Goal: Task Accomplishment & Management: Manage account settings

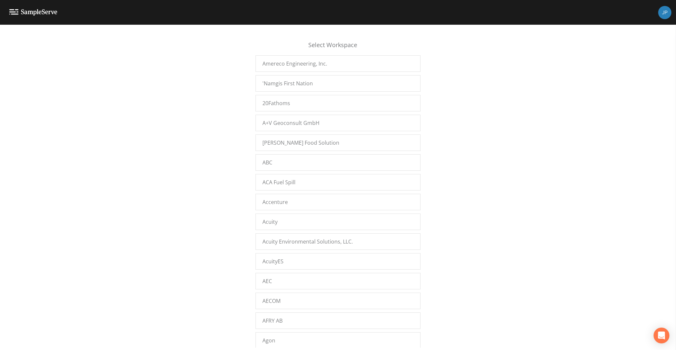
click at [447, 47] on div "Select Workspace Amereco Engineering, Inc. 'Namgis First Nation 20Fathoms A+V G…" at bounding box center [338, 189] width 676 height 317
drag, startPoint x: 423, startPoint y: 42, endPoint x: 434, endPoint y: 49, distance: 13.4
click at [423, 42] on div "Select Workspace Amereco Engineering, Inc. 'Namgis First Nation 20Fathoms A+V G…" at bounding box center [338, 189] width 676 height 317
click at [440, 52] on div "Select Workspace Amereco Engineering, Inc. 'Namgis First Nation 20Fathoms A+V G…" at bounding box center [338, 189] width 676 height 317
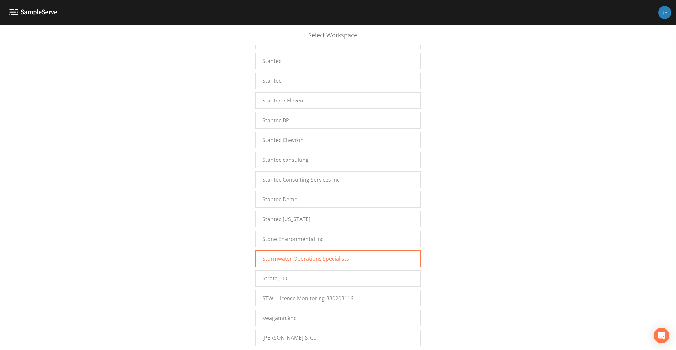
click at [296, 255] on span "Stormwater Operations Specialists" at bounding box center [305, 259] width 86 height 8
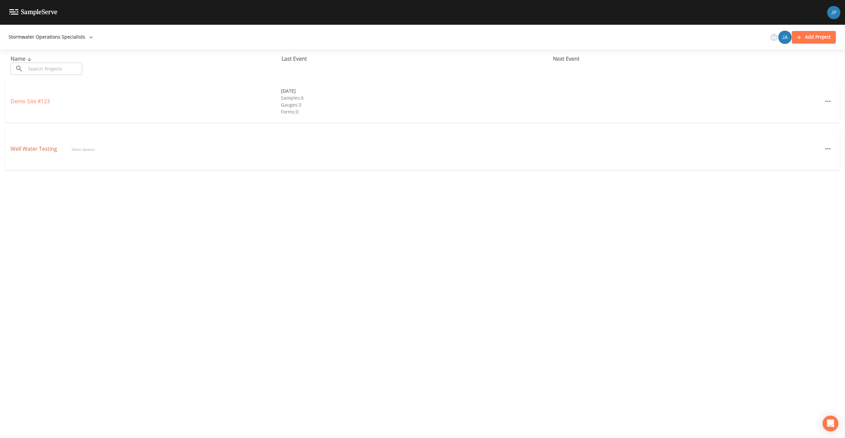
click at [37, 150] on link "Well Water Testing" at bounding box center [35, 148] width 48 height 7
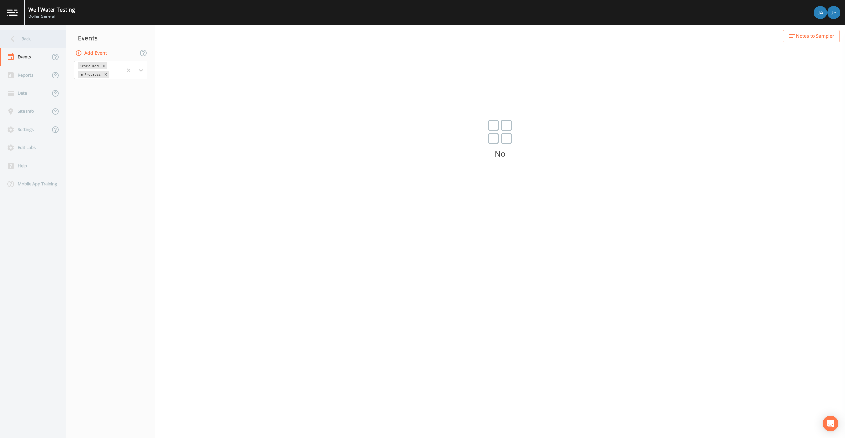
click at [38, 38] on div "Back" at bounding box center [29, 39] width 59 height 18
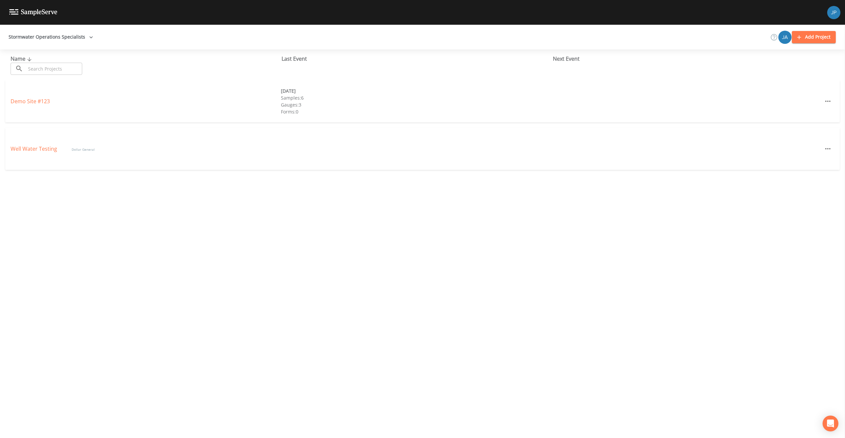
click at [109, 189] on div "Name ​ ​ Last Event Next Event Demo Site #123 03/10/2021 Samples: 6 Gauges: 3 F…" at bounding box center [422, 243] width 845 height 389
drag, startPoint x: 72, startPoint y: 149, endPoint x: 107, endPoint y: 149, distance: 35.3
click at [106, 149] on div "Well Water Testing Dollar General" at bounding box center [146, 149] width 270 height 8
click at [109, 149] on div "Well Water Testing Dollar General" at bounding box center [146, 149] width 270 height 8
click at [52, 147] on link "Well Water Testing" at bounding box center [35, 148] width 48 height 7
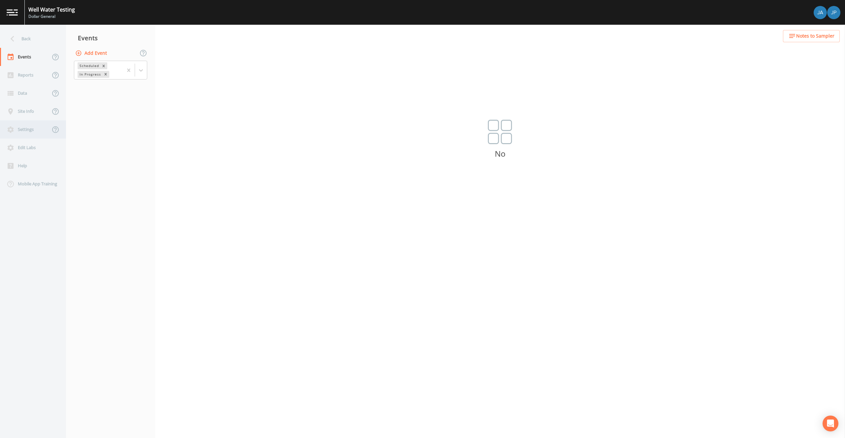
click at [35, 132] on div "Settings" at bounding box center [25, 129] width 50 height 18
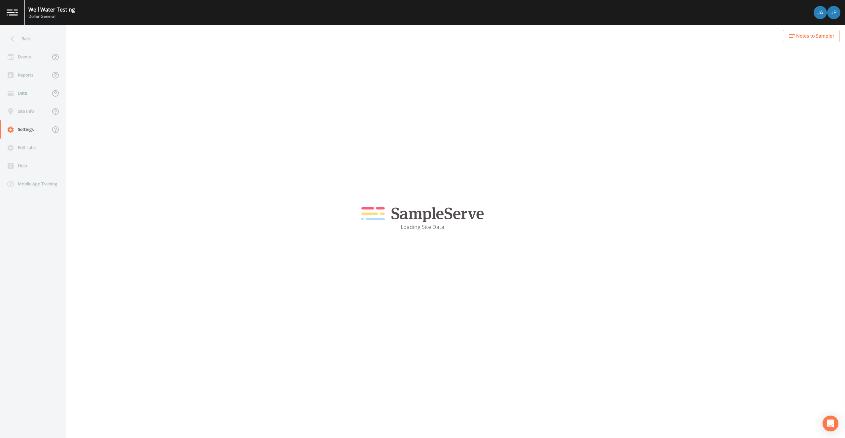
select select "68c286bc-f6f8-4007-9148-e04d17330b33"
select select "United States"
select select "America/New_York"
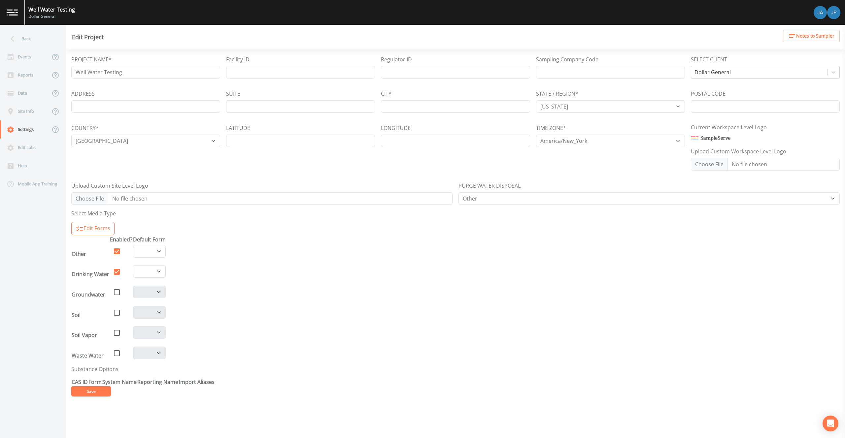
select select "cd4b1203-09f1-4f02-9dc0-a968554d107b"
select select "bfc79dfb-afb7-474b-b708-00a1d3e36f20"
select select "8e65086a-684d-45d4-9a08-2359e334a2ba"
click at [561, 168] on div "TIME ZONE* Africa/Abidjan Africa/Accra Africa/Addis_Ababa Africa/Algiers Africa…" at bounding box center [610, 147] width 149 height 47
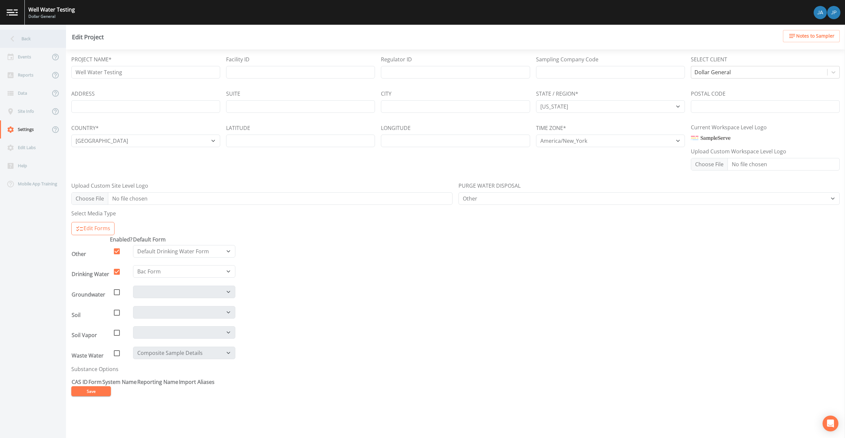
click at [27, 47] on div "Back" at bounding box center [29, 39] width 59 height 18
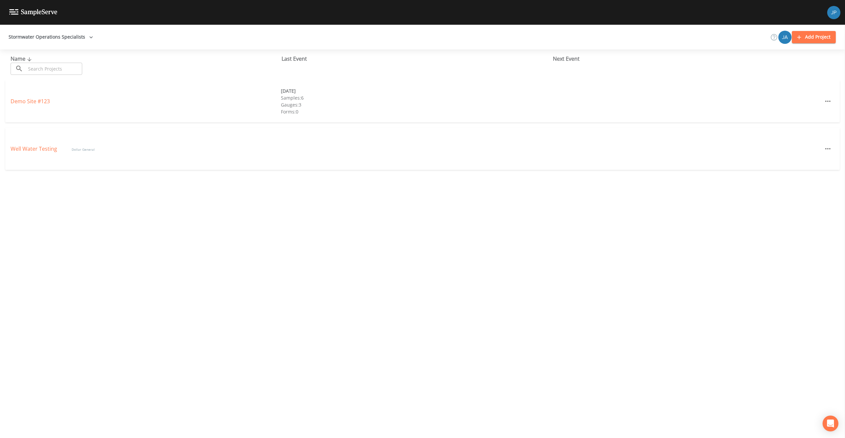
click at [103, 88] on div "Demo Site #123 03/10/2021 Samples: 6 Gauges: 3 Forms: 0" at bounding box center [422, 101] width 834 height 42
click at [334, 194] on div "Name ​ ​ Last Event Next Event Demo Site #123 03/10/2021 Samples: 6 Gauges: 3 F…" at bounding box center [422, 243] width 845 height 389
click at [30, 149] on link "Well Water Testing" at bounding box center [35, 148] width 48 height 7
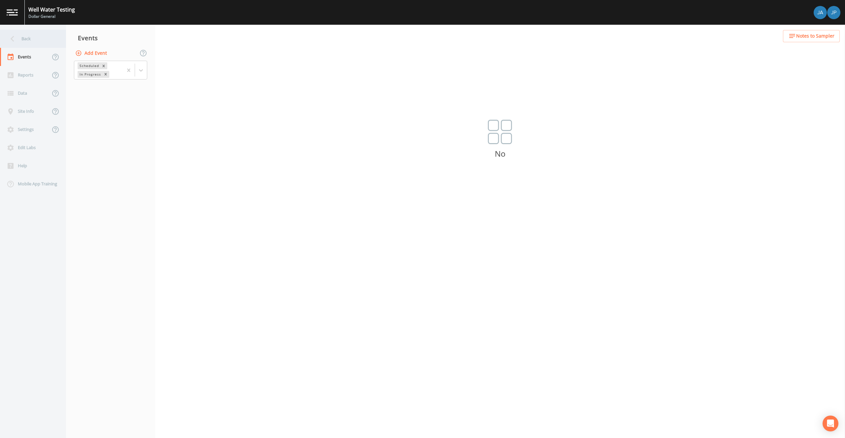
click at [23, 37] on div "Back" at bounding box center [29, 39] width 59 height 18
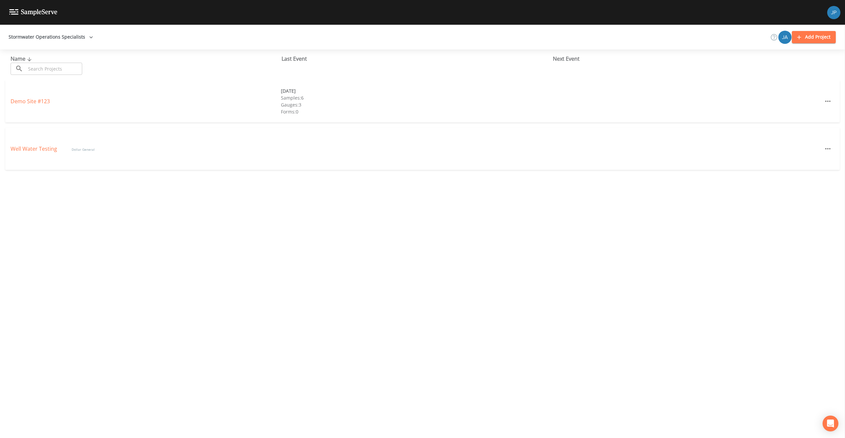
click at [377, 39] on div "Stormwater Operations Specialists Add Project" at bounding box center [422, 37] width 845 height 25
click at [169, 192] on div "Name ​ ​ Last Event Next Event Demo Site #123 03/10/2021 Samples: 6 Gauges: 3 F…" at bounding box center [422, 243] width 845 height 389
click at [171, 193] on div "Name ​ ​ Last Event Next Event Demo Site #123 03/10/2021 Samples: 6 Gauges: 3 F…" at bounding box center [422, 243] width 845 height 389
click at [172, 193] on div "Name ​ ​ Last Event Next Event Demo Site #123 03/10/2021 Samples: 6 Gauges: 3 F…" at bounding box center [422, 243] width 845 height 389
click at [212, 188] on div "Name ​ ​ Last Event Next Event Demo Site #123 03/10/2021 Samples: 6 Gauges: 3 F…" at bounding box center [422, 243] width 845 height 389
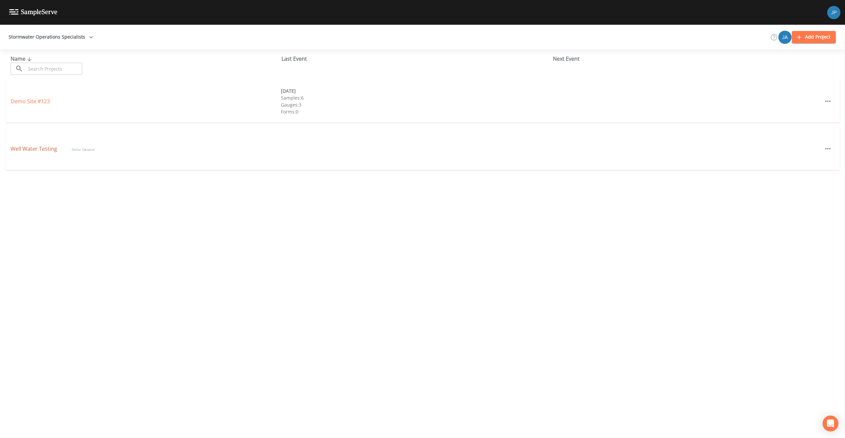
click at [50, 150] on link "Well Water Testing" at bounding box center [35, 148] width 48 height 7
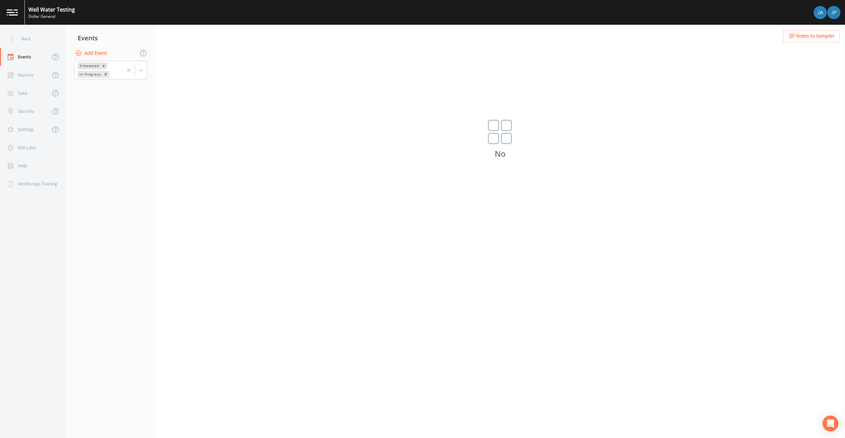
click at [152, 138] on nav "Events Add Event Scheduled In Progress" at bounding box center [110, 231] width 89 height 413
click at [817, 14] on img "Jason" at bounding box center [819, 12] width 13 height 13
click at [722, 118] on div "Back Events Reports Data Site Info Settings Edit Labs Help Mobile App Training …" at bounding box center [422, 231] width 845 height 413
click at [831, 9] on img at bounding box center [833, 12] width 13 height 13
click at [802, 72] on span "Sign out" at bounding box center [827, 75] width 83 height 8
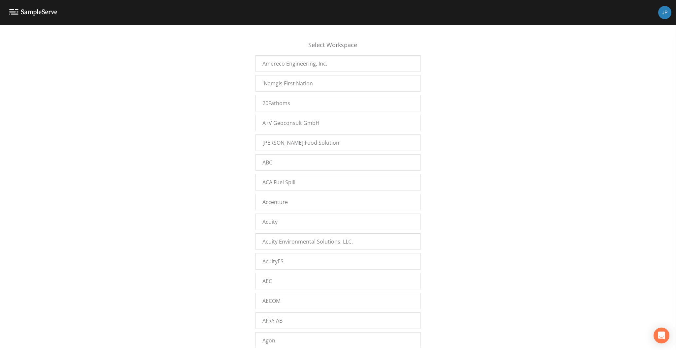
click at [425, 96] on div "Select Workspace Amereco Engineering, Inc. 'Namgis First Nation 20Fathoms A+V G…" at bounding box center [338, 189] width 676 height 317
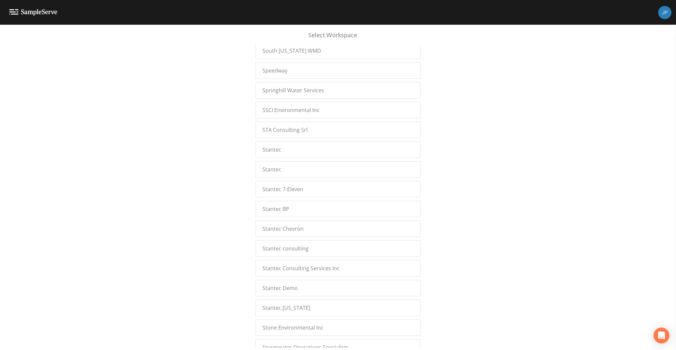
scroll to position [9046, 0]
click at [437, 188] on div "Select Workspace Amereco Engineering, Inc. 'Namgis First Nation 20Fathoms A+V G…" at bounding box center [338, 189] width 676 height 317
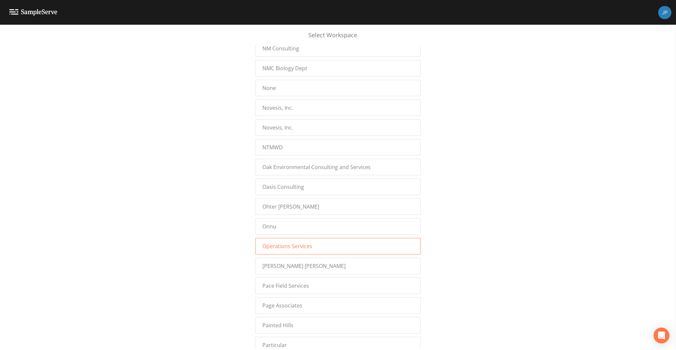
click at [354, 238] on div "Operations Services" at bounding box center [337, 246] width 165 height 16
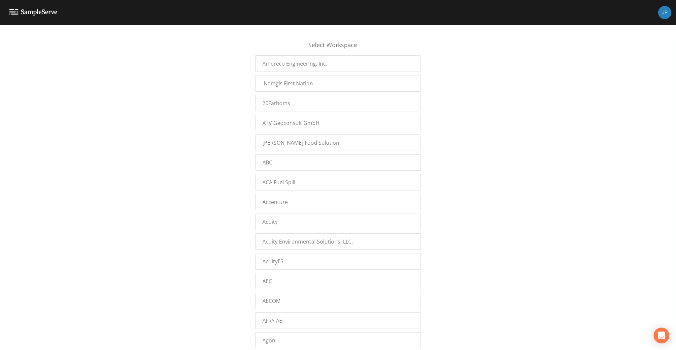
click at [542, 130] on div "Select Workspace Amereco Engineering, Inc. 'Namgis First Nation 20Fathoms A+V G…" at bounding box center [338, 189] width 676 height 317
click at [172, 137] on div "Select Workspace Amereco Engineering, Inc. 'Namgis First Nation 20Fathoms A+V G…" at bounding box center [338, 189] width 676 height 317
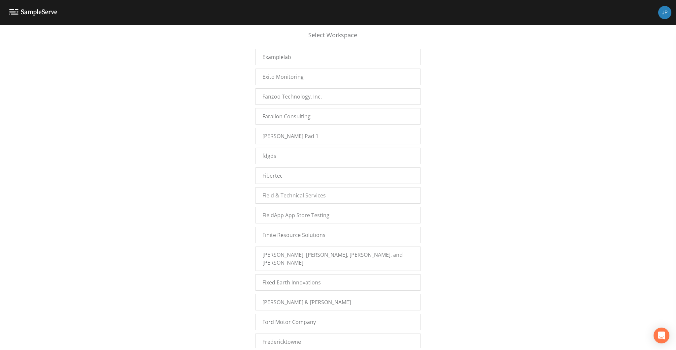
scroll to position [9017, 0]
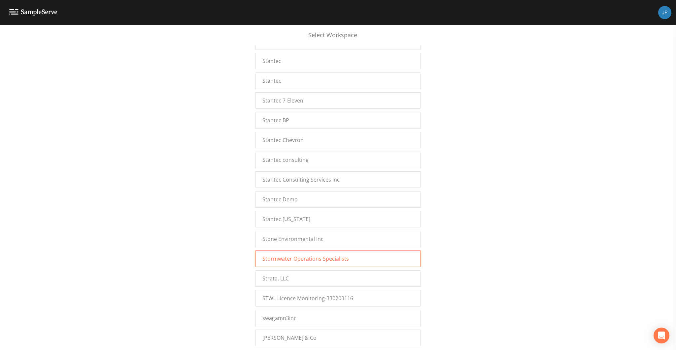
click at [306, 255] on span "Stormwater Operations Specialists" at bounding box center [305, 259] width 86 height 8
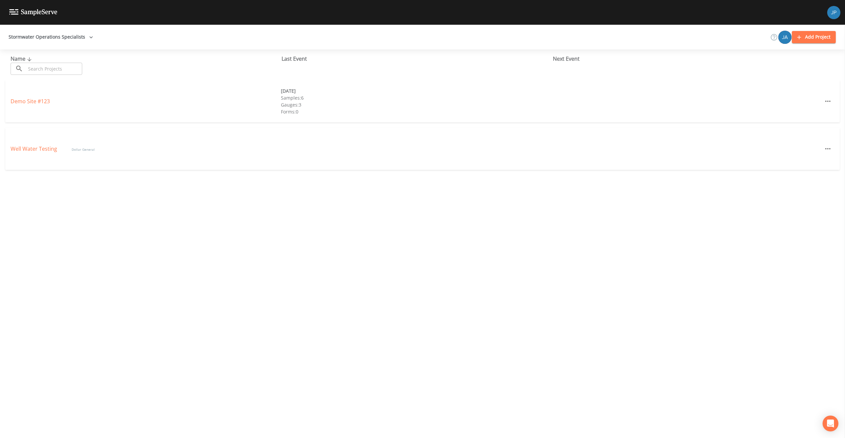
click at [726, 41] on div "Stormwater Operations Specialists Add Project" at bounding box center [422, 37] width 845 height 25
click at [758, 38] on icon "button" at bounding box center [757, 37] width 8 height 8
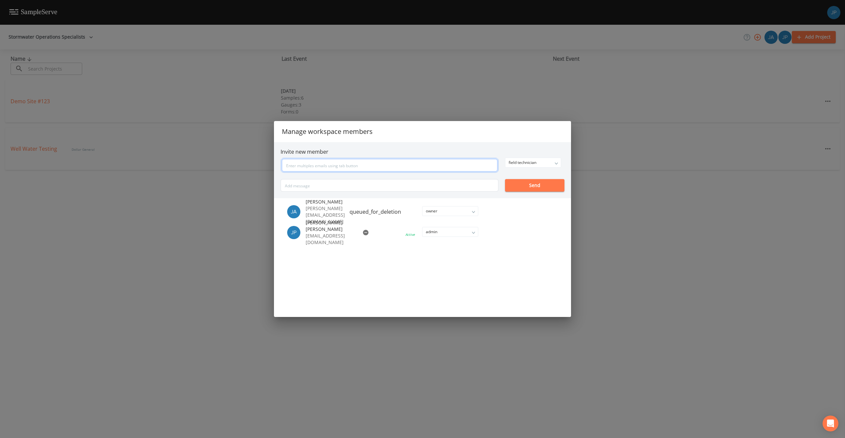
click at [360, 168] on input "text" at bounding box center [389, 165] width 215 height 13
type input "[PERSON_NAME][EMAIL_ADDRESS][PERSON_NAME][DOMAIN_NAME]"
click at [514, 165] on div "field technician owner admin field technician Send" at bounding box center [422, 175] width 284 height 34
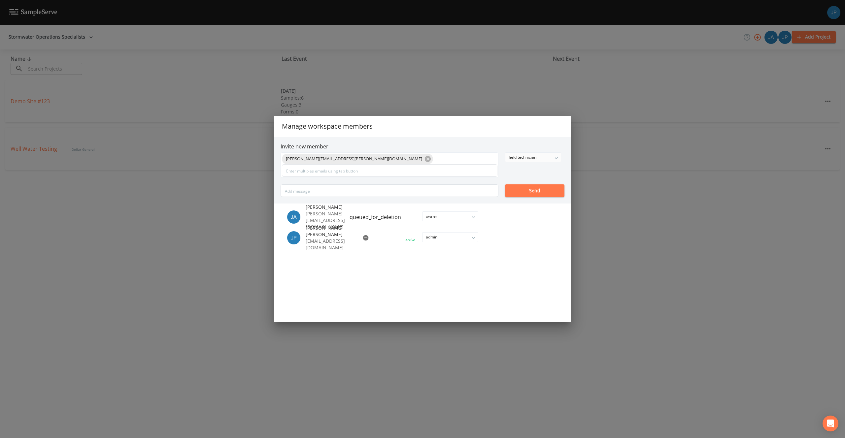
click at [517, 159] on div "field technician" at bounding box center [532, 157] width 55 height 9
click at [516, 181] on button "admin" at bounding box center [532, 181] width 55 height 10
click at [518, 176] on div "jason.b.westmoreland@outlook.com admin owner admin field technician Send" at bounding box center [422, 174] width 284 height 45
click at [439, 172] on input "text" at bounding box center [389, 170] width 215 height 13
click at [525, 195] on button "Send" at bounding box center [534, 190] width 59 height 13
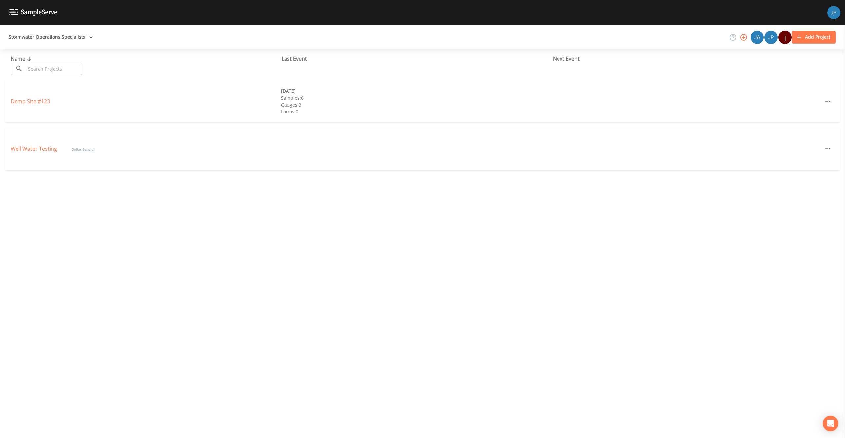
click at [742, 38] on icon "button" at bounding box center [743, 37] width 8 height 8
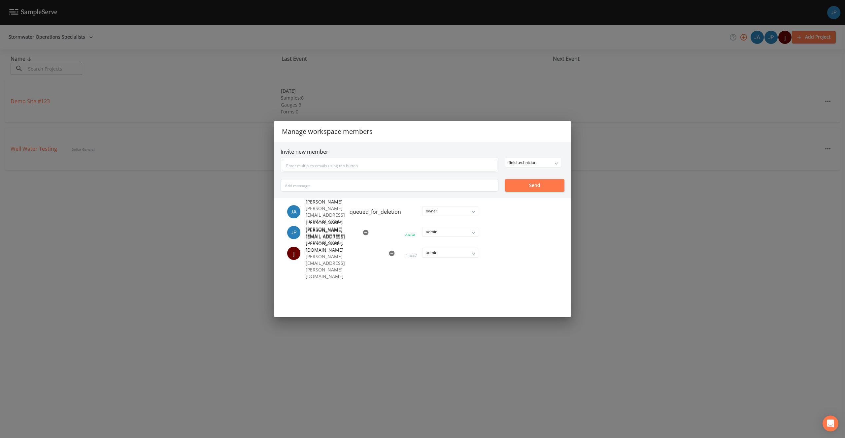
click at [373, 213] on div "queued_for_deletion" at bounding box center [374, 212] width 51 height 8
click at [362, 213] on div "queued_for_deletion" at bounding box center [374, 212] width 51 height 8
drag, startPoint x: 358, startPoint y: 212, endPoint x: 378, endPoint y: 211, distance: 20.5
click at [377, 211] on div "queued_for_deletion" at bounding box center [374, 212] width 51 height 8
click at [401, 210] on li at bounding box center [447, 211] width 92 height 3
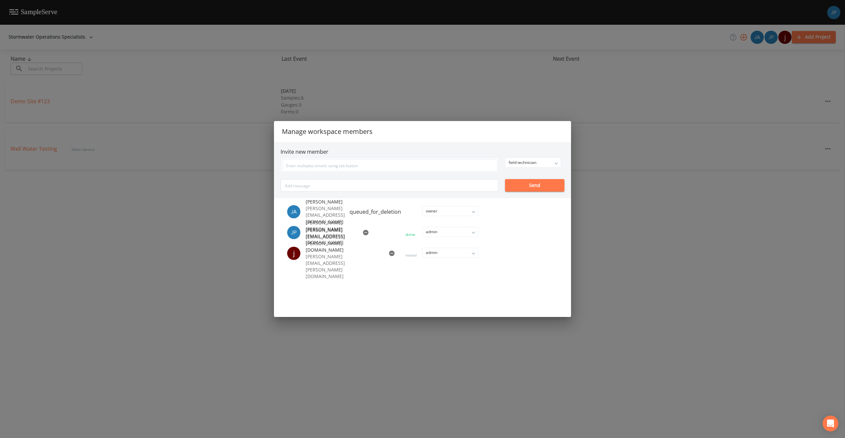
click at [401, 211] on li at bounding box center [447, 211] width 92 height 3
drag, startPoint x: 384, startPoint y: 212, endPoint x: 334, endPoint y: 211, distance: 50.8
click at [334, 211] on li "Jason jason@stormwater-sos.com queued_for_deletion owner owner admin field tech…" at bounding box center [388, 212] width 217 height 20
click at [357, 212] on div "queued_for_deletion" at bounding box center [374, 212] width 51 height 8
click at [364, 211] on div "queued_for_deletion" at bounding box center [374, 212] width 51 height 8
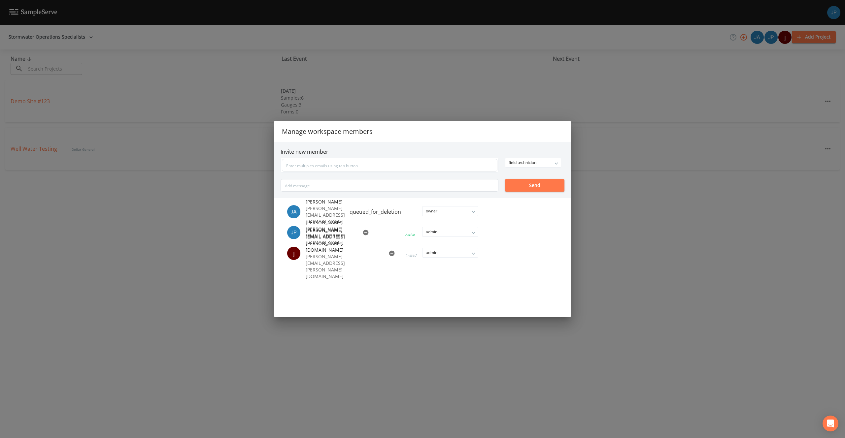
click at [374, 211] on div "queued_for_deletion" at bounding box center [374, 212] width 51 height 8
drag, startPoint x: 384, startPoint y: 211, endPoint x: 334, endPoint y: 211, distance: 50.1
click at [334, 211] on li "Jason jason@stormwater-sos.com queued_for_deletion owner owner admin field tech…" at bounding box center [388, 212] width 217 height 20
click at [366, 214] on div "queued_for_deletion" at bounding box center [374, 212] width 51 height 8
click at [377, 212] on div "queued_for_deletion" at bounding box center [374, 212] width 51 height 8
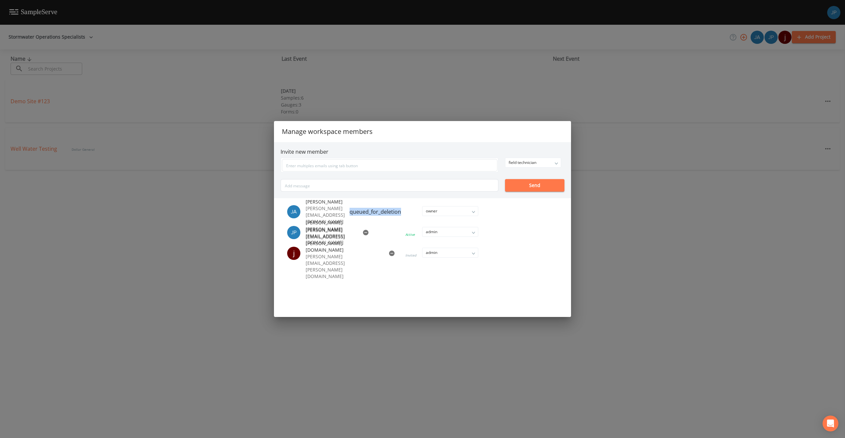
drag, startPoint x: 383, startPoint y: 211, endPoint x: 333, endPoint y: 213, distance: 50.2
click at [349, 213] on div "queued_for_deletion" at bounding box center [374, 212] width 51 height 8
click at [376, 212] on div "queued_for_deletion" at bounding box center [374, 212] width 51 height 8
click at [380, 212] on div "queued_for_deletion" at bounding box center [374, 212] width 51 height 8
click at [383, 212] on div "queued_for_deletion" at bounding box center [374, 212] width 51 height 8
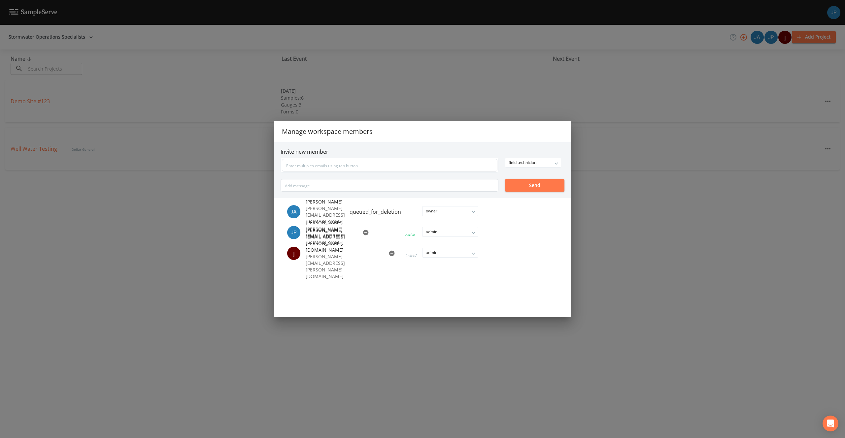
click at [611, 212] on div "Manage workspace members Invite new member field technician owner admin field t…" at bounding box center [422, 219] width 845 height 438
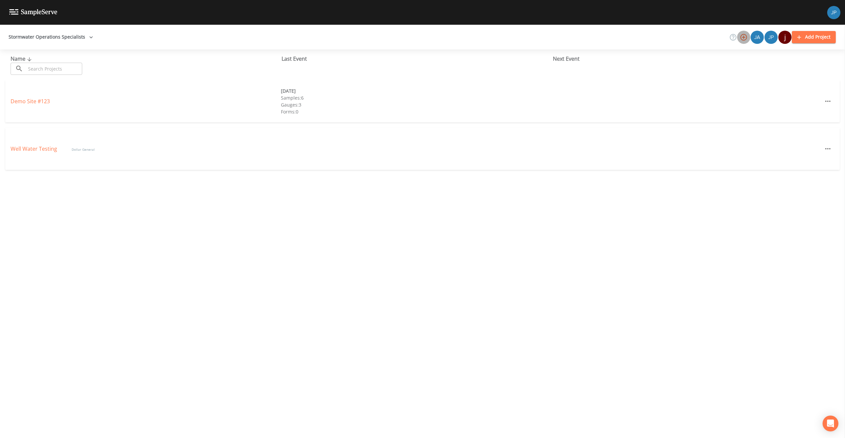
click at [742, 38] on icon "button" at bounding box center [743, 37] width 8 height 8
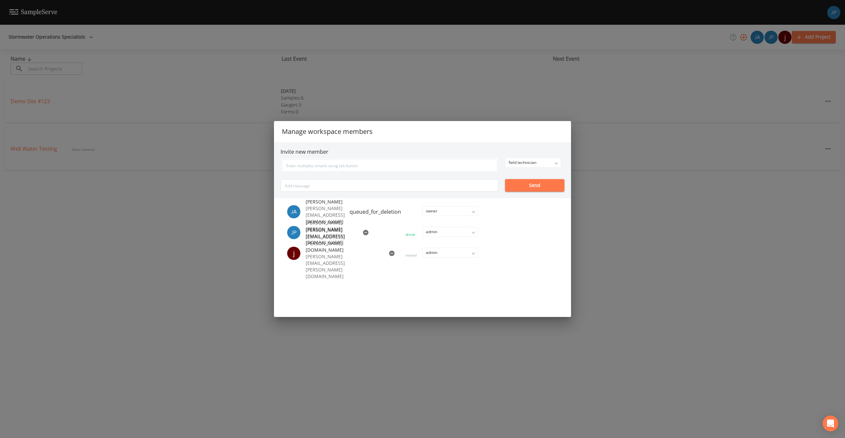
click at [485, 85] on div "Manage workspace members Invite new member field technician owner admin field t…" at bounding box center [422, 219] width 845 height 438
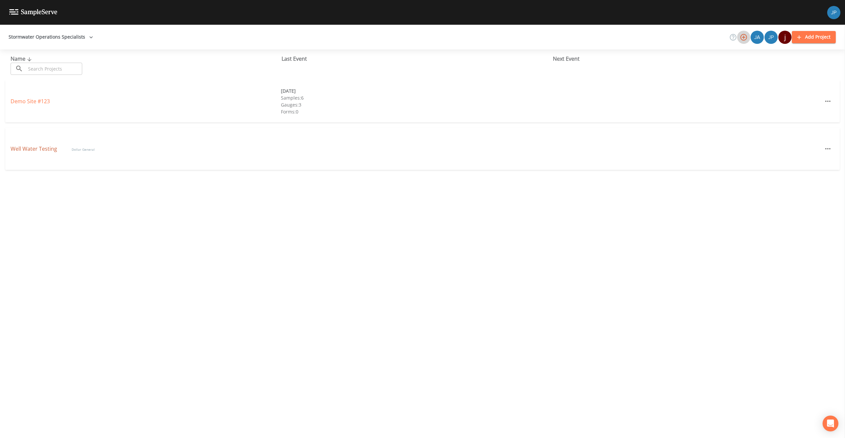
click at [37, 149] on link "Well Water Testing" at bounding box center [35, 148] width 48 height 7
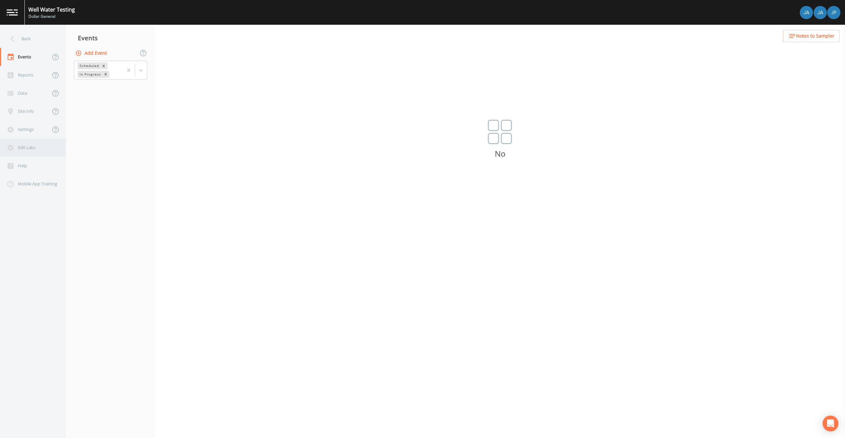
click at [28, 152] on div "Edit Labs" at bounding box center [29, 148] width 59 height 18
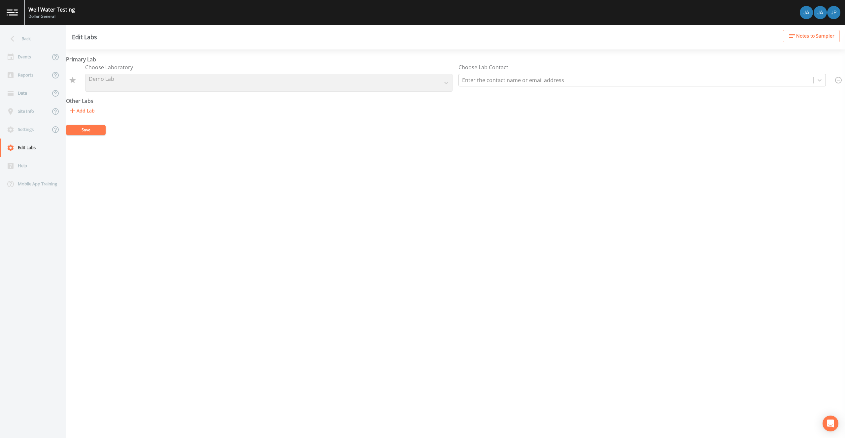
click at [232, 137] on div "Primary Lab Choose Laboratory Demo Lab Choose Lab Contact Enter the contact nam…" at bounding box center [455, 243] width 779 height 389
click at [221, 120] on form "Primary Lab Choose Laboratory Demo Lab Choose Lab Contact Enter the contact nam…" at bounding box center [455, 95] width 779 height 80
click at [427, 167] on div "Primary Lab Choose Laboratory Demo Lab Choose Lab Contact Enter the contact nam…" at bounding box center [455, 243] width 779 height 389
click at [165, 132] on form "Primary Lab Choose Laboratory Demo Lab Choose Lab Contact Enter the contact nam…" at bounding box center [455, 95] width 779 height 80
click at [160, 110] on div "Add Lab" at bounding box center [455, 111] width 779 height 12
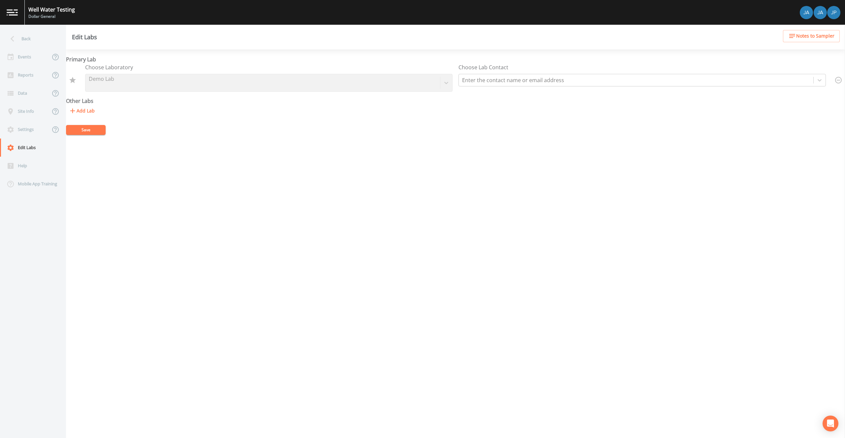
click at [161, 109] on div "Add Lab" at bounding box center [455, 111] width 779 height 12
click at [162, 109] on div "Add Lab" at bounding box center [455, 111] width 779 height 12
click at [378, 152] on div "Primary Lab Choose Laboratory Demo Lab Choose Lab Contact Enter the contact nam…" at bounding box center [455, 243] width 779 height 389
click at [30, 34] on div "Back" at bounding box center [29, 39] width 59 height 18
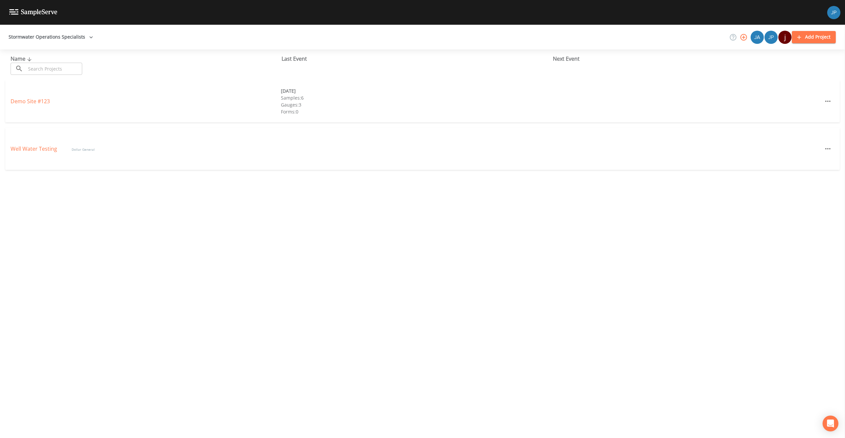
click at [746, 35] on icon "button" at bounding box center [743, 37] width 7 height 7
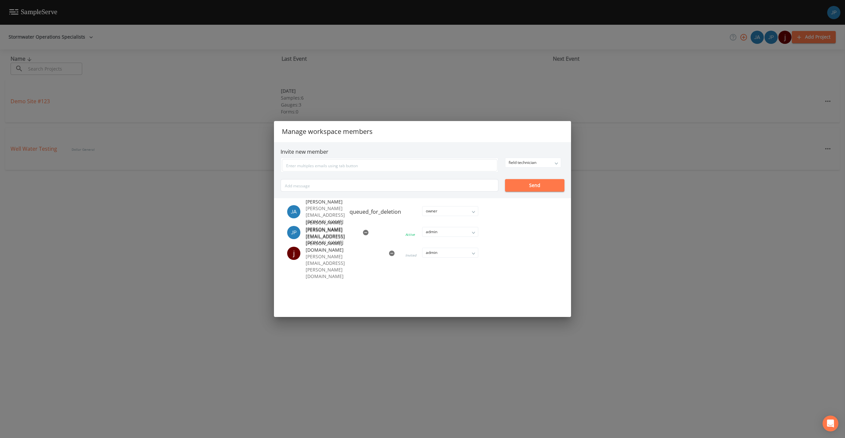
click at [356, 212] on div "queued_for_deletion" at bounding box center [374, 212] width 51 height 8
drag, startPoint x: 366, startPoint y: 213, endPoint x: 417, endPoint y: 217, distance: 51.9
click at [366, 213] on div "queued_for_deletion" at bounding box center [374, 212] width 51 height 8
click at [417, 217] on li "Jason jason@stormwater-sos.com queued_for_deletion owner owner admin field tech…" at bounding box center [388, 212] width 217 height 20
click at [402, 213] on li "Jason jason@stormwater-sos.com queued_for_deletion owner owner admin field tech…" at bounding box center [388, 212] width 217 height 20
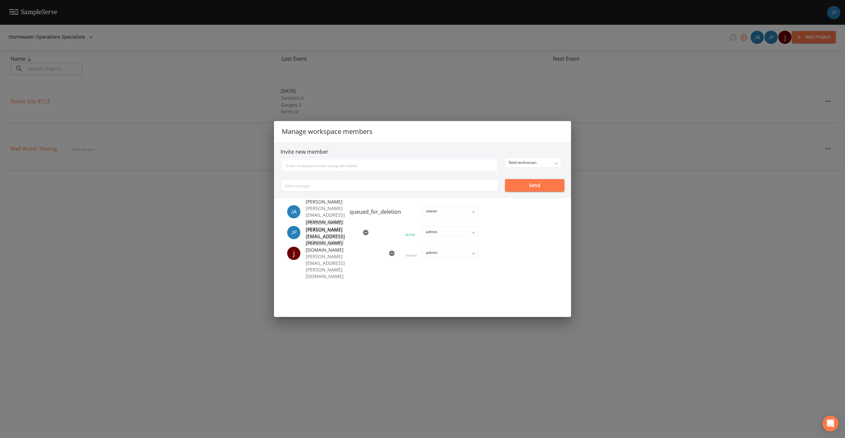
click at [398, 213] on li "Jason jason@stormwater-sos.com queued_for_deletion owner owner admin field tech…" at bounding box center [388, 212] width 217 height 20
click at [401, 89] on div "Manage workspace members Invite new member field technician owner admin field t…" at bounding box center [422, 219] width 845 height 438
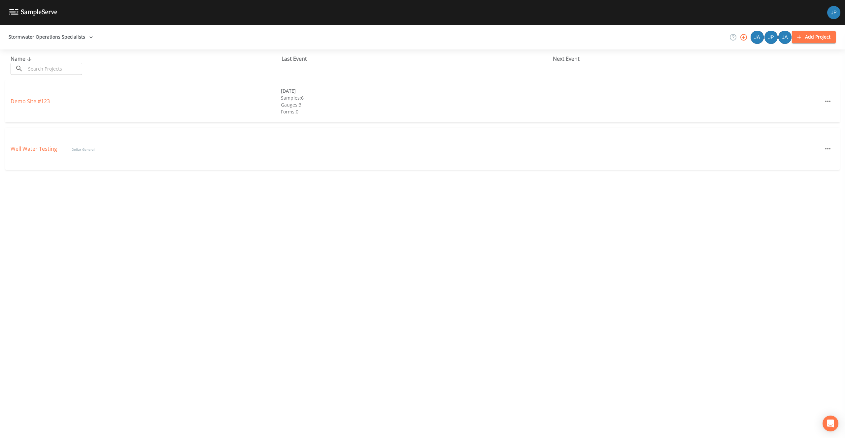
click at [744, 40] on icon "button" at bounding box center [743, 37] width 8 height 8
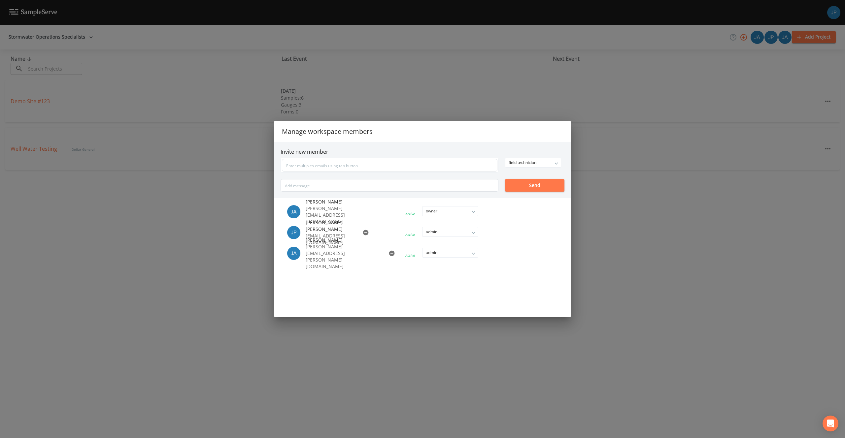
click at [604, 206] on div "Manage workspace members Invite new member field technician owner admin field t…" at bounding box center [422, 219] width 845 height 438
